Goal: Task Accomplishment & Management: Manage account settings

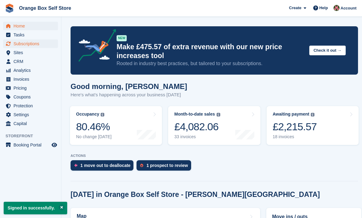
click at [32, 42] on span "Subscriptions" at bounding box center [31, 44] width 37 height 9
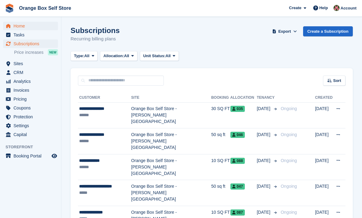
click at [17, 26] on span "Home" at bounding box center [31, 26] width 37 height 9
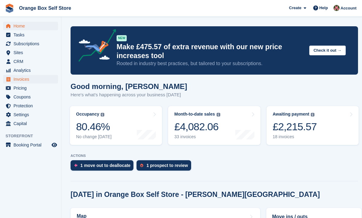
click at [25, 79] on span "Invoices" at bounding box center [31, 79] width 37 height 9
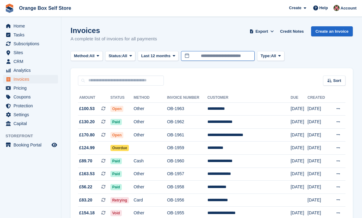
click at [234, 54] on input "**********" at bounding box center [218, 56] width 74 height 10
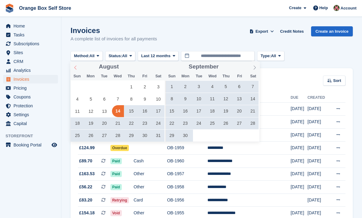
click at [78, 68] on span at bounding box center [75, 67] width 10 height 10
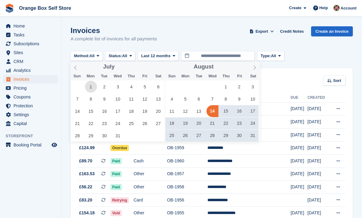
click at [89, 84] on span "1" at bounding box center [91, 87] width 12 height 12
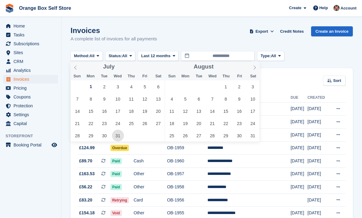
click at [122, 134] on span "31" at bounding box center [118, 136] width 12 height 12
type input "**********"
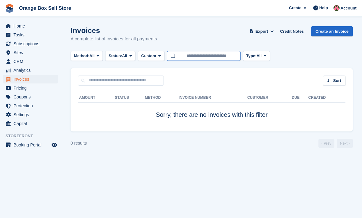
click at [195, 59] on body "Orange Box Self Store Create Subscription Invoice Contact Deal Discount Page He…" at bounding box center [181, 109] width 362 height 218
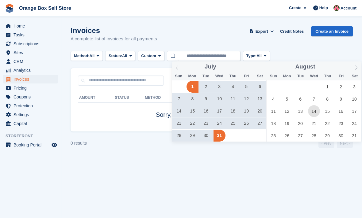
click at [312, 115] on span "14" at bounding box center [314, 111] width 12 height 12
type input "**********"
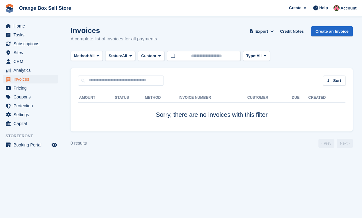
click at [310, 49] on div "Invoices A complete list of invoices for all payments Export Export Invoices Ex…" at bounding box center [211, 38] width 282 height 24
click at [20, 81] on span "Invoices" at bounding box center [31, 79] width 37 height 9
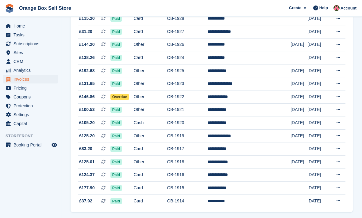
scroll to position [548, 0]
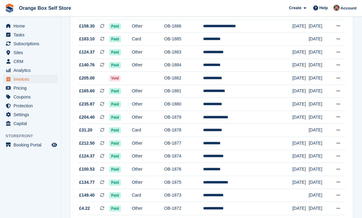
scroll to position [435, 0]
click at [193, 116] on td "OB-1879" at bounding box center [183, 117] width 39 height 13
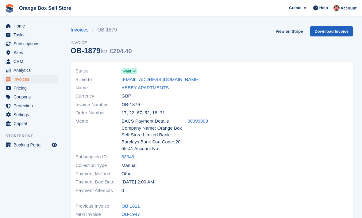
click at [327, 33] on link "Download Invoice" at bounding box center [331, 31] width 43 height 10
click at [288, 29] on link "View on Stripe" at bounding box center [289, 31] width 32 height 10
